Goal: Task Accomplishment & Management: Use online tool/utility

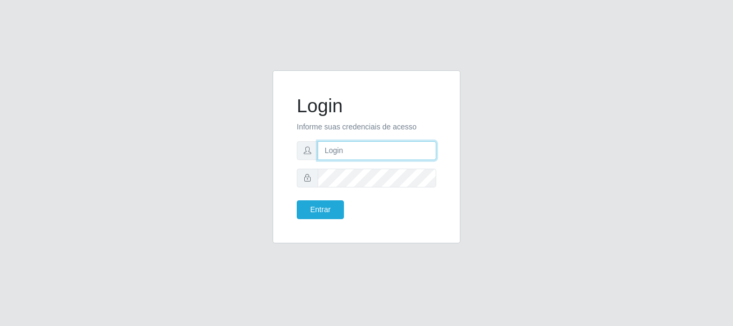
click at [363, 156] on input "text" at bounding box center [377, 150] width 119 height 19
type input "thiagol@bemais"
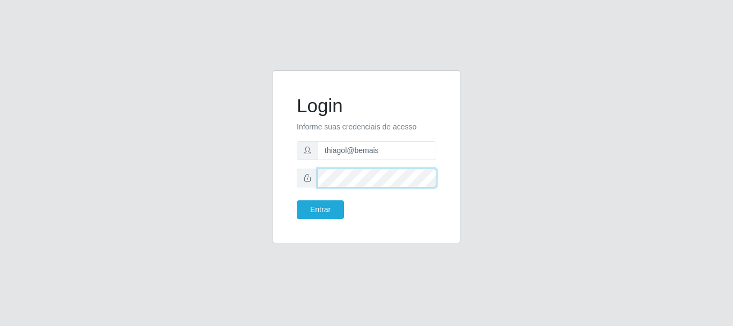
click at [297, 200] on button "Entrar" at bounding box center [320, 209] width 47 height 19
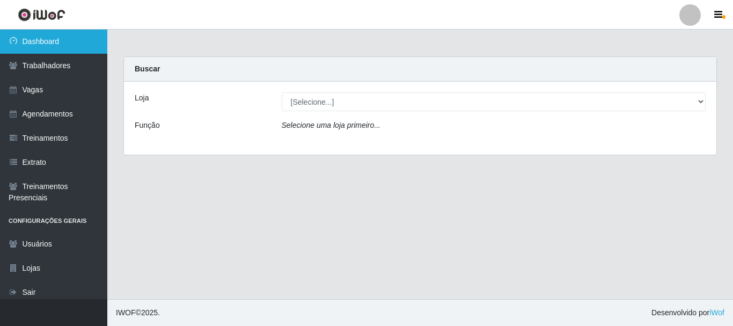
click at [74, 43] on link "Dashboard" at bounding box center [53, 42] width 107 height 24
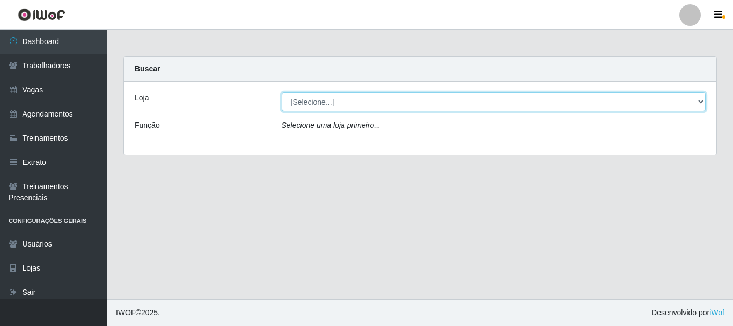
click at [321, 102] on select "[Selecione...] [PERSON_NAME]" at bounding box center [494, 101] width 424 height 19
click at [282, 92] on select "[Selecione...] [PERSON_NAME]" at bounding box center [494, 101] width 424 height 19
drag, startPoint x: 326, startPoint y: 98, endPoint x: 326, endPoint y: 109, distance: 11.3
click at [326, 98] on select "[Selecione...] [PERSON_NAME]" at bounding box center [494, 101] width 424 height 19
select select "230"
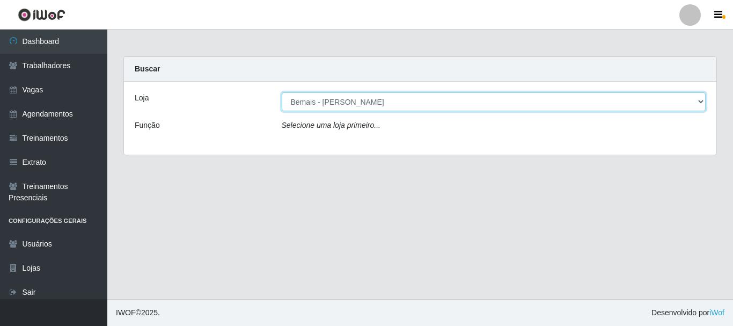
click at [282, 92] on select "[Selecione...] [PERSON_NAME]" at bounding box center [494, 101] width 424 height 19
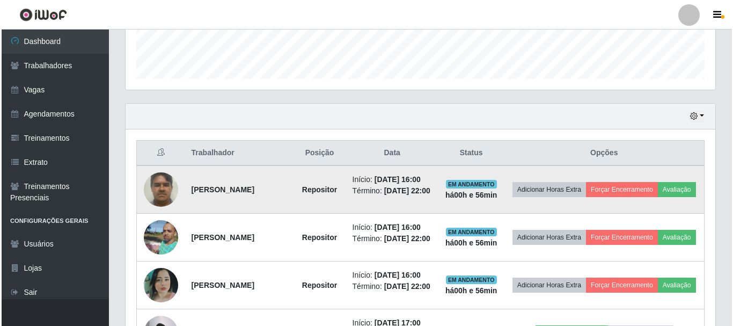
scroll to position [429, 0]
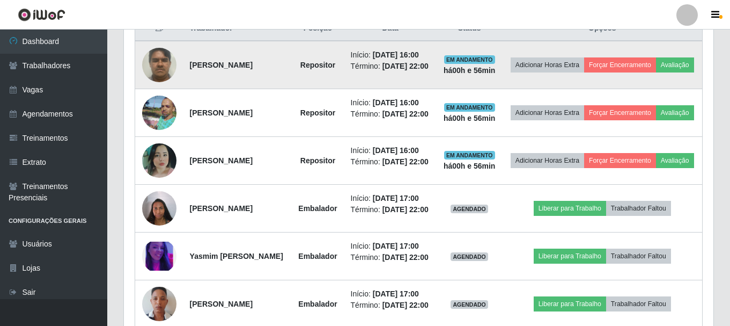
click at [159, 84] on img at bounding box center [159, 65] width 34 height 46
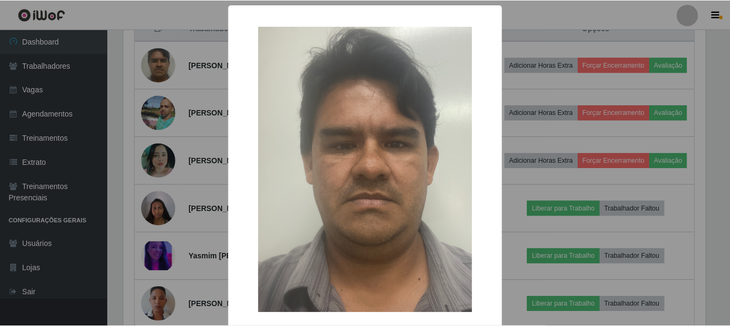
scroll to position [223, 584]
click at [176, 134] on div "× OK Cancel" at bounding box center [366, 163] width 733 height 326
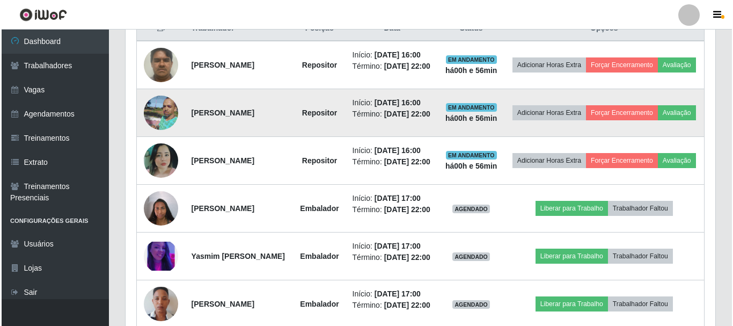
scroll to position [223, 590]
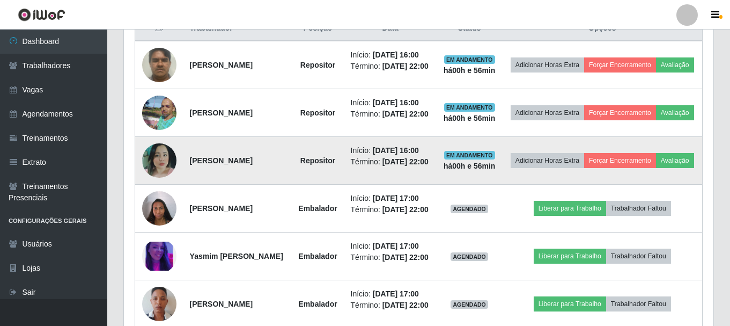
click at [162, 178] on img at bounding box center [159, 160] width 34 height 34
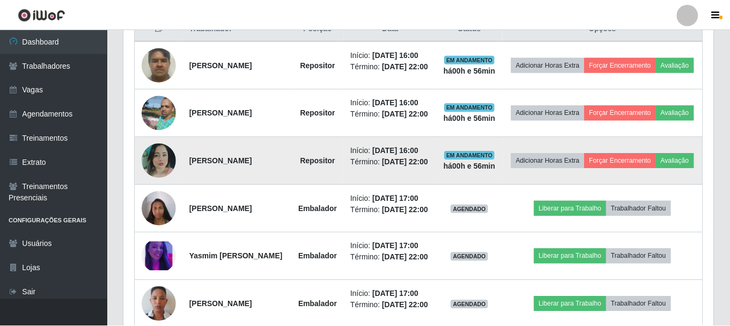
scroll to position [223, 584]
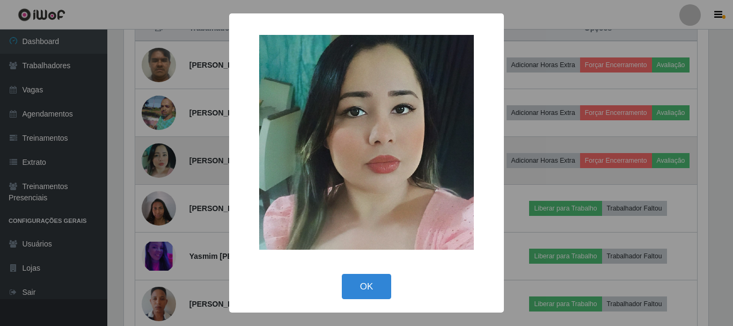
click at [162, 209] on div "× OK Cancel" at bounding box center [366, 163] width 733 height 326
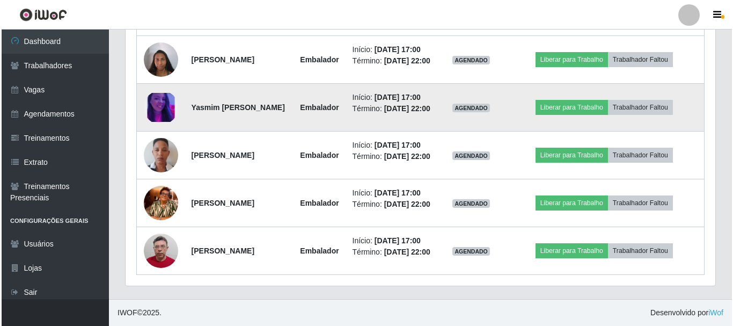
scroll to position [590, 0]
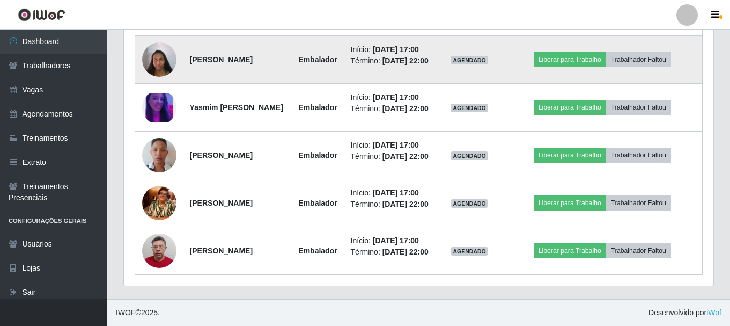
click at [155, 82] on img at bounding box center [159, 59] width 34 height 46
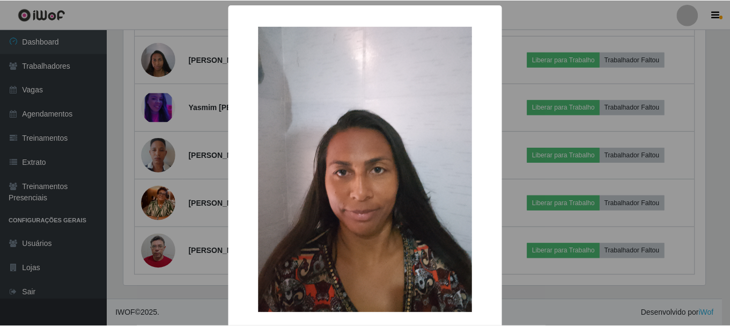
scroll to position [223, 584]
click at [141, 140] on div "× OK Cancel" at bounding box center [366, 163] width 733 height 326
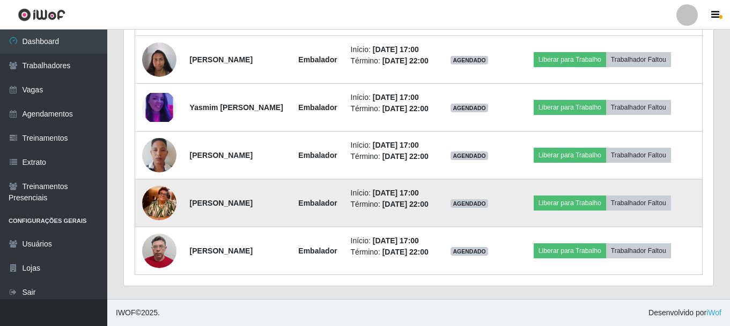
scroll to position [732, 0]
click at [151, 176] on img at bounding box center [159, 202] width 34 height 61
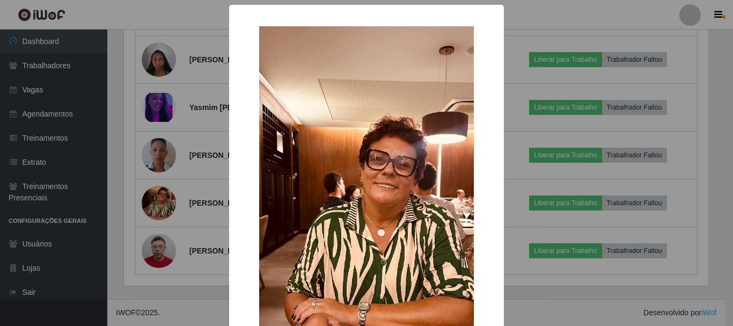
click at [99, 188] on div "× OK Cancel" at bounding box center [366, 163] width 733 height 326
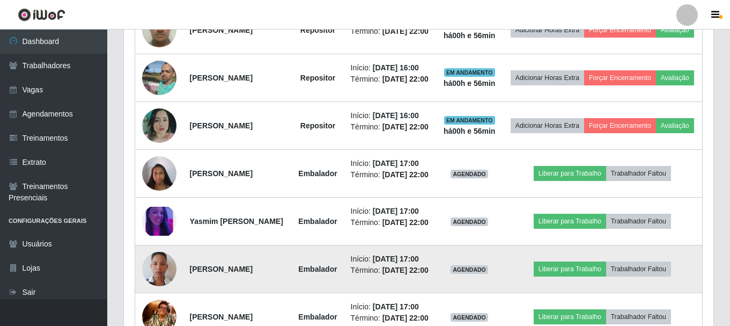
scroll to position [411, 0]
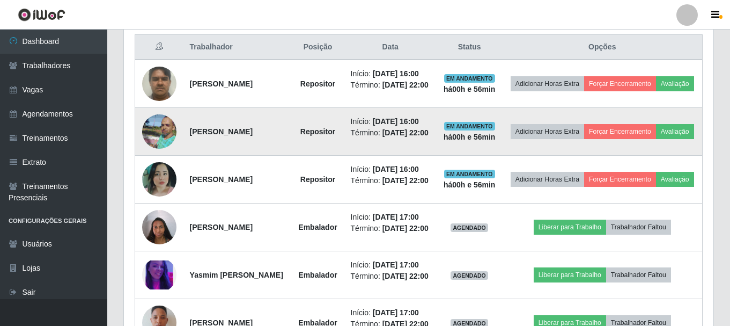
click at [152, 154] on img at bounding box center [159, 131] width 34 height 46
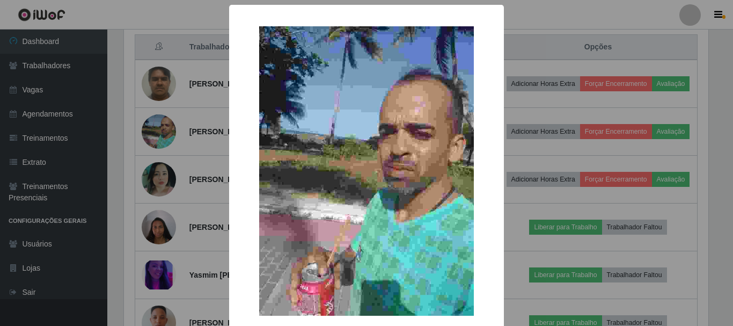
click at [193, 171] on div "× OK Cancel" at bounding box center [366, 163] width 733 height 326
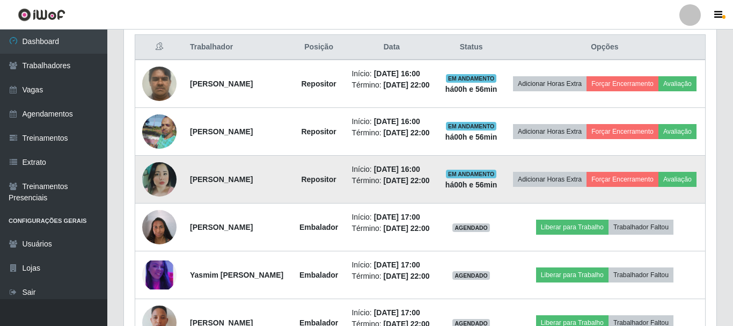
scroll to position [223, 590]
click at [168, 196] on img at bounding box center [159, 179] width 34 height 34
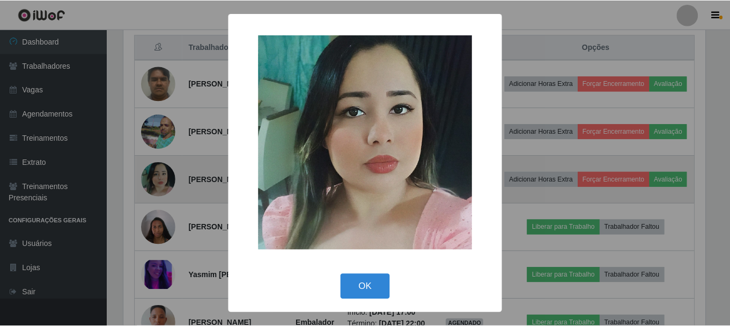
scroll to position [223, 584]
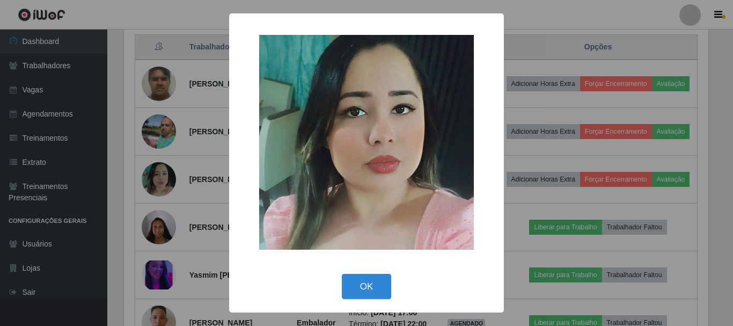
click at [208, 215] on div "× OK Cancel" at bounding box center [366, 163] width 733 height 326
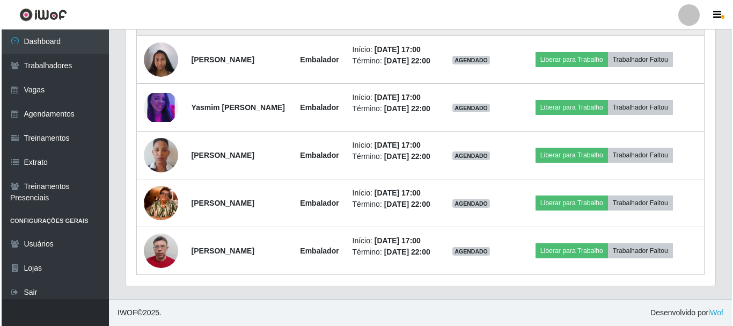
scroll to position [625, 0]
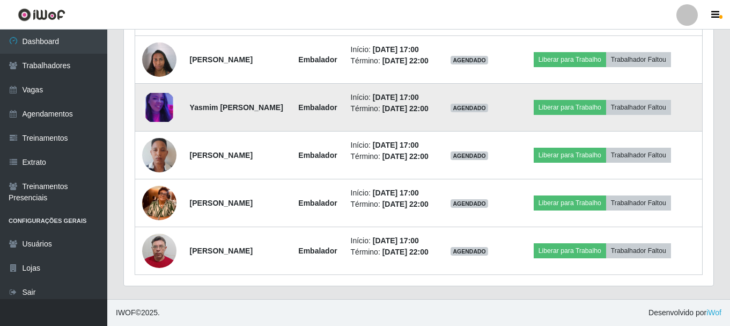
click at [162, 122] on img at bounding box center [159, 108] width 34 height 30
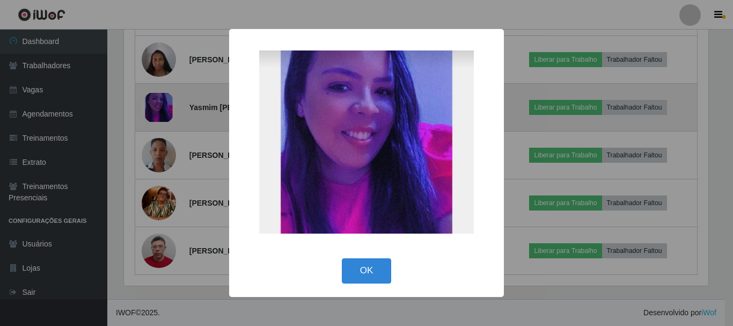
click at [162, 156] on div "× OK Cancel" at bounding box center [366, 163] width 733 height 326
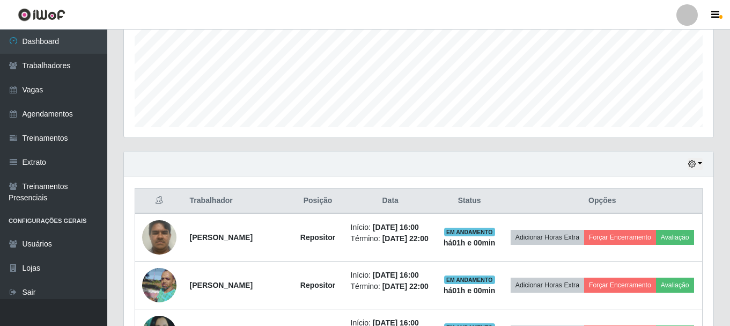
scroll to position [250, 0]
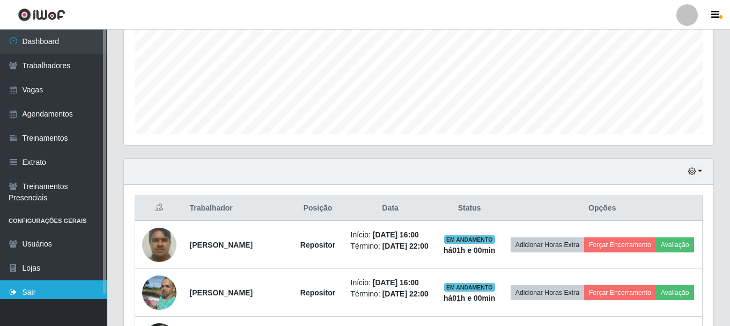
click at [60, 289] on link "Sair" at bounding box center [53, 292] width 107 height 24
